Goal: Task Accomplishment & Management: Use online tool/utility

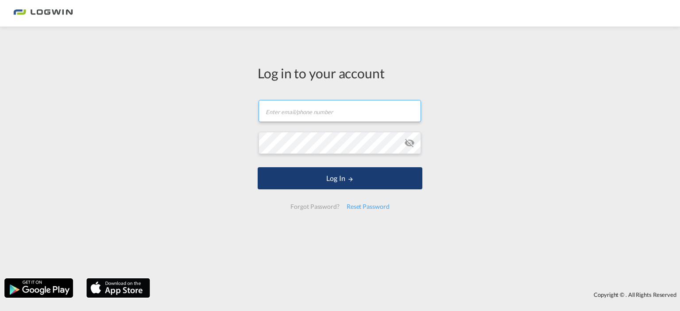
type input "[EMAIL_ADDRESS][DOMAIN_NAME]"
click at [324, 177] on button "Log In" at bounding box center [340, 178] width 165 height 22
